Goal: Find specific page/section: Find specific page/section

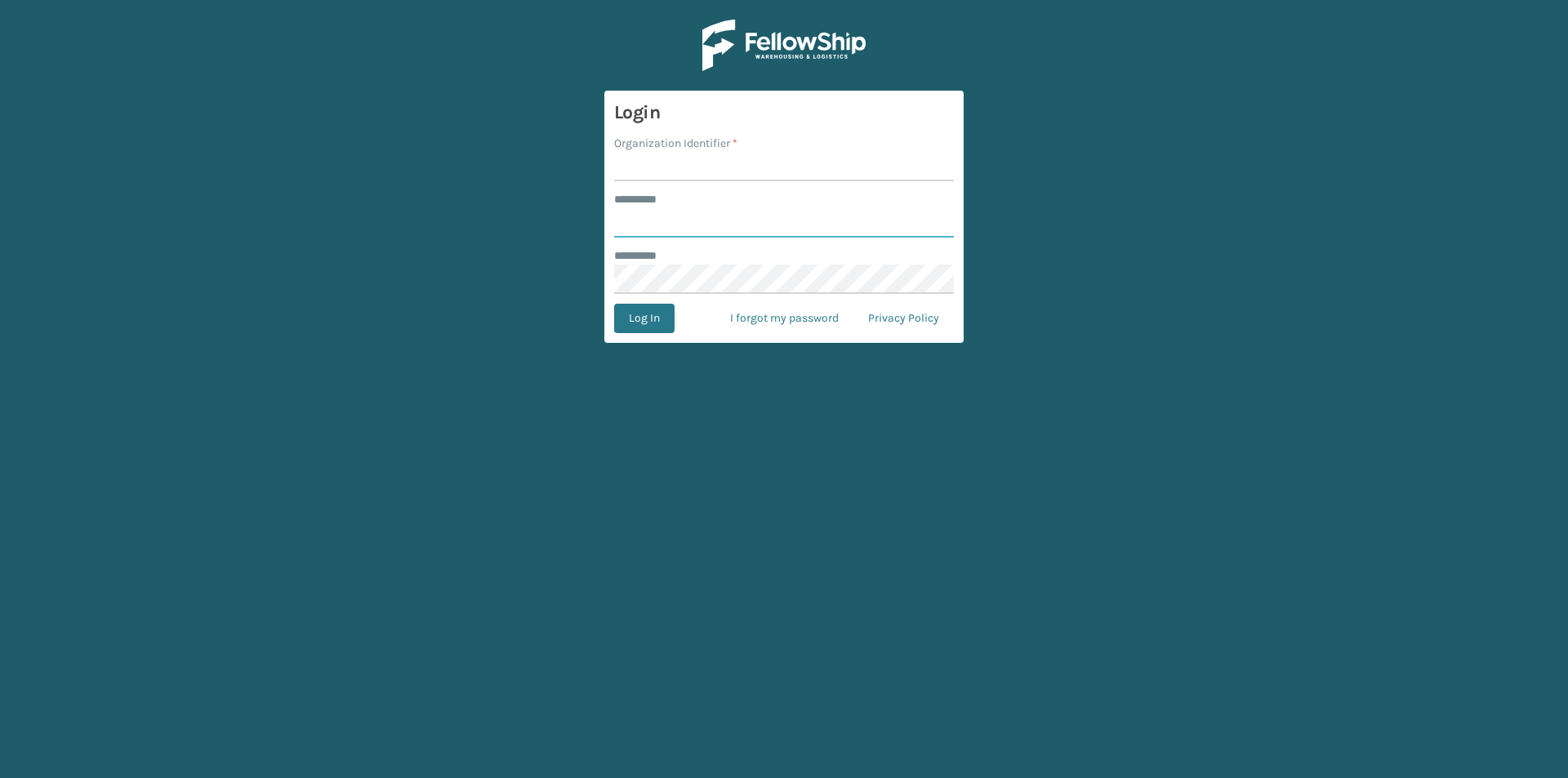
type input "****"
click at [721, 159] on input "Organization Identifier *" at bounding box center [784, 167] width 340 height 30
type input "foamtex"
click at [650, 318] on button "Log In" at bounding box center [644, 318] width 60 height 30
click at [661, 777] on main "Login Organization Identifier * foamtex ******** * **** ******** * Log In I for…" at bounding box center [784, 389] width 1568 height 778
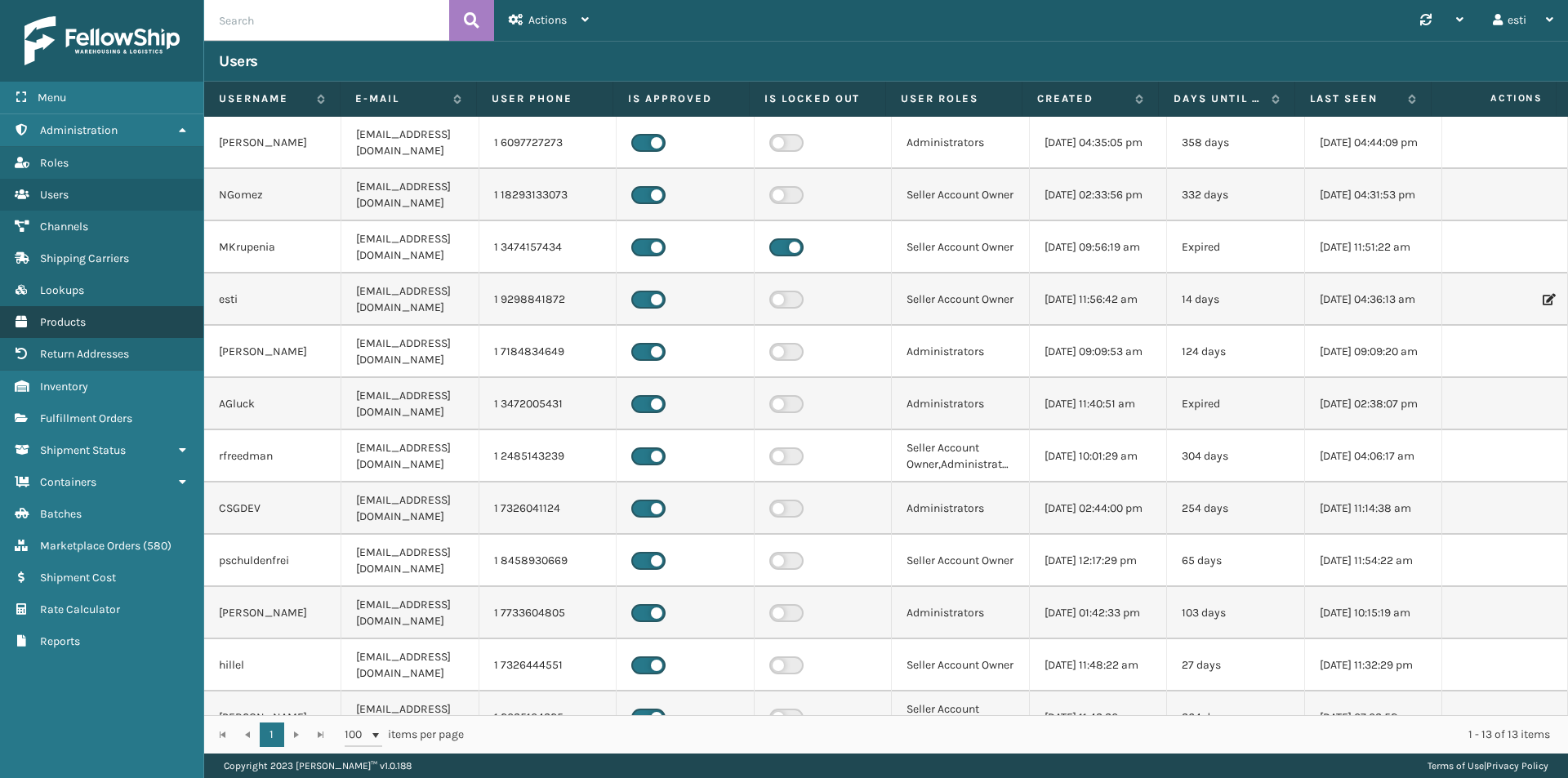
click at [95, 319] on link "Products" at bounding box center [102, 321] width 204 height 32
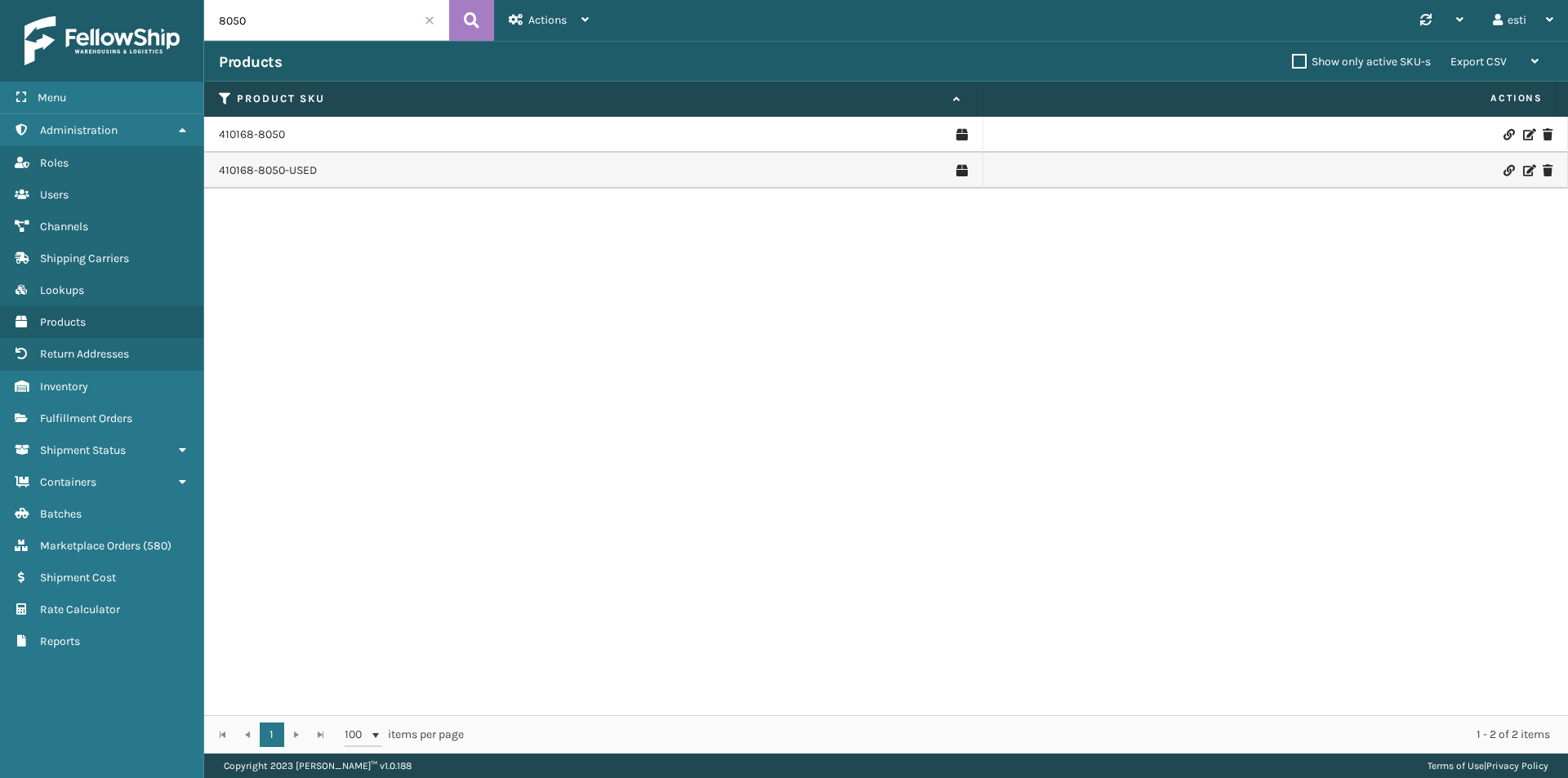
click at [242, 20] on input "8050" at bounding box center [327, 20] width 245 height 41
type input "8060"
drag, startPoint x: 295, startPoint y: 123, endPoint x: 212, endPoint y: 126, distance: 83.1
click at [212, 126] on td "410168-8060" at bounding box center [594, 135] width 779 height 36
copy link "410168-8060"
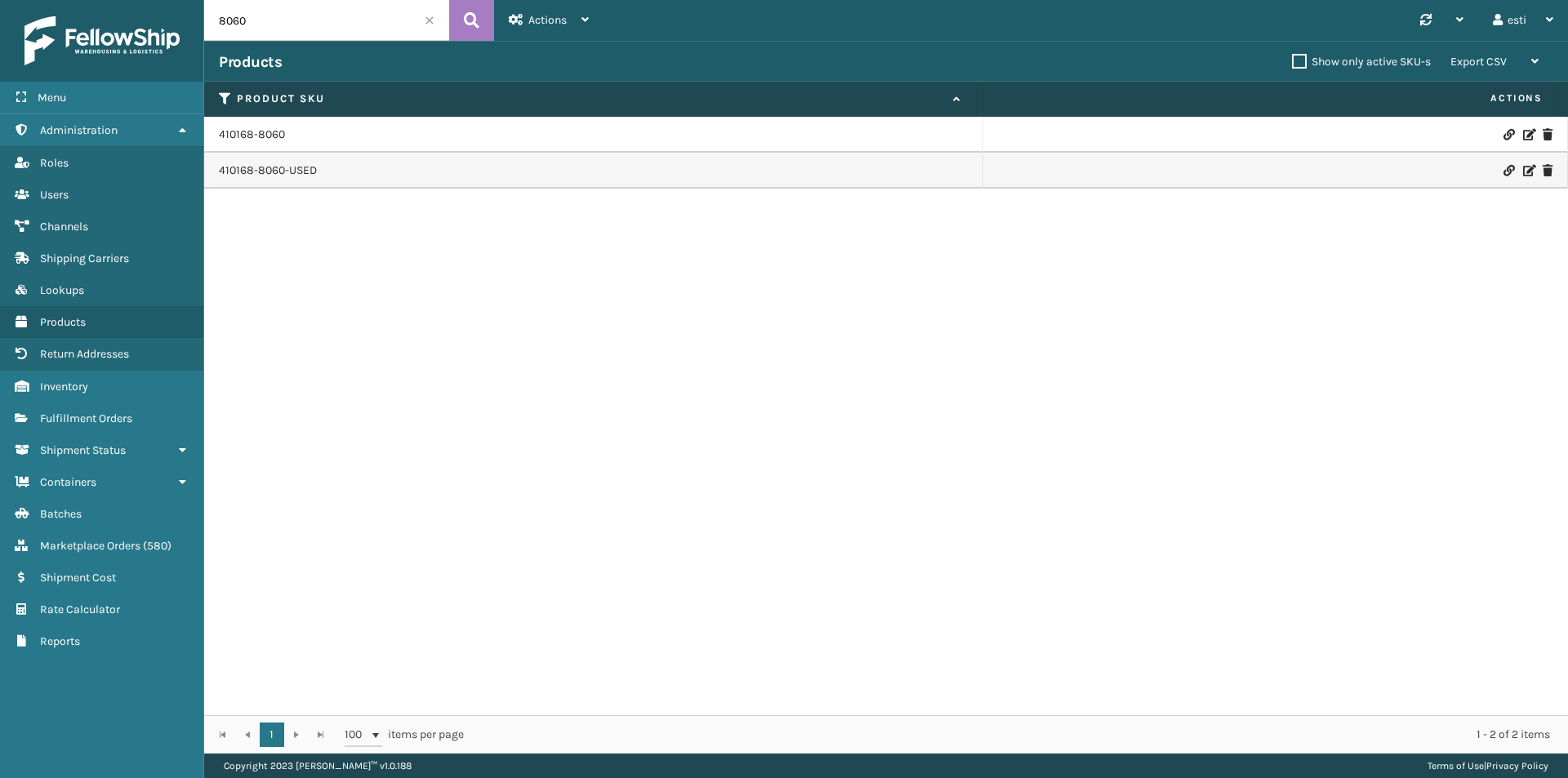
click at [765, 385] on div "410168-8060 410168-8060-USED" at bounding box center [886, 416] width 1364 height 599
